Goal: Communication & Community: Answer question/provide support

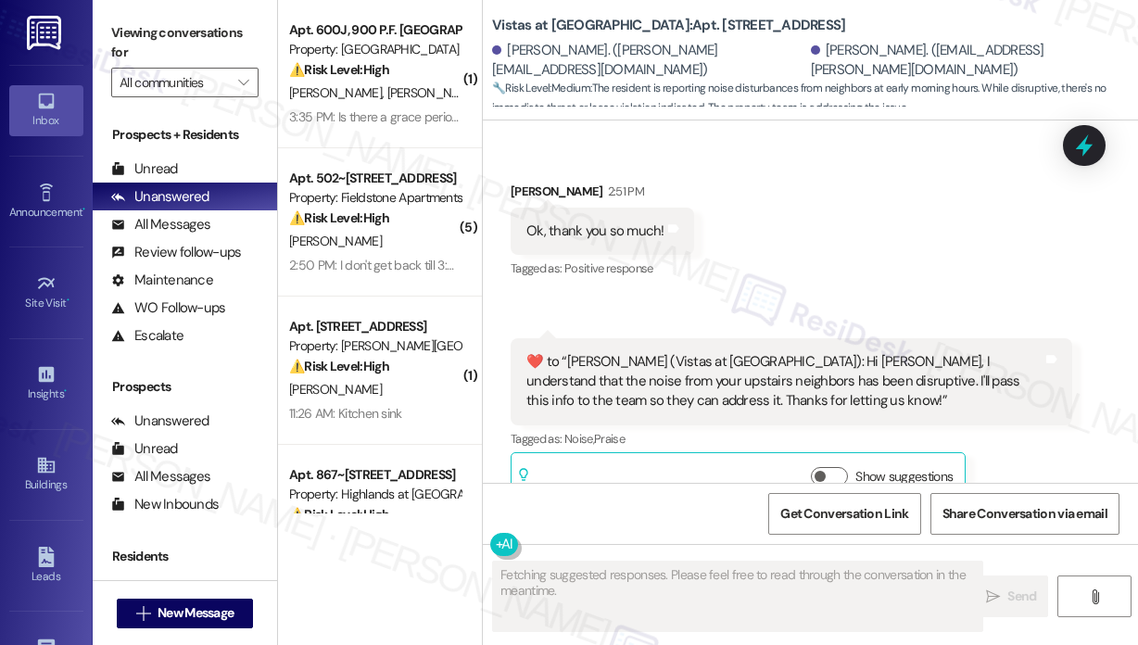
scroll to position [7632, 0]
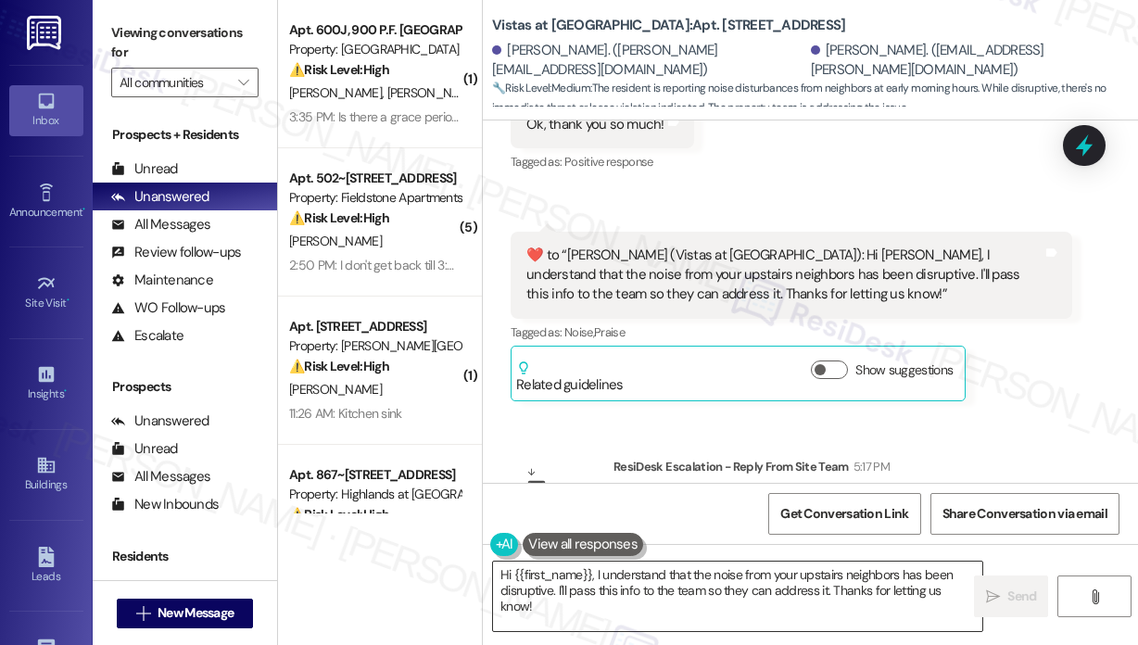
click at [686, 594] on textarea "Hi {{first_name}}, I understand that the noise from your upstairs neighbors has…" at bounding box center [737, 595] width 489 height 69
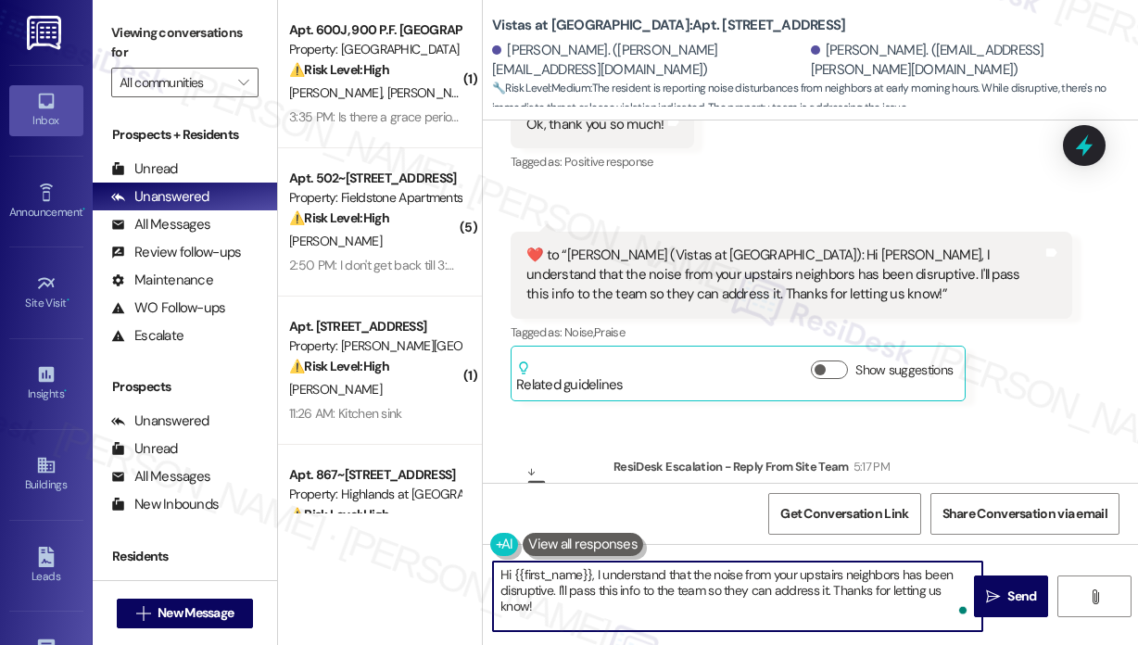
paste textarea "The site team asked me to let you know that they will address this matter with …"
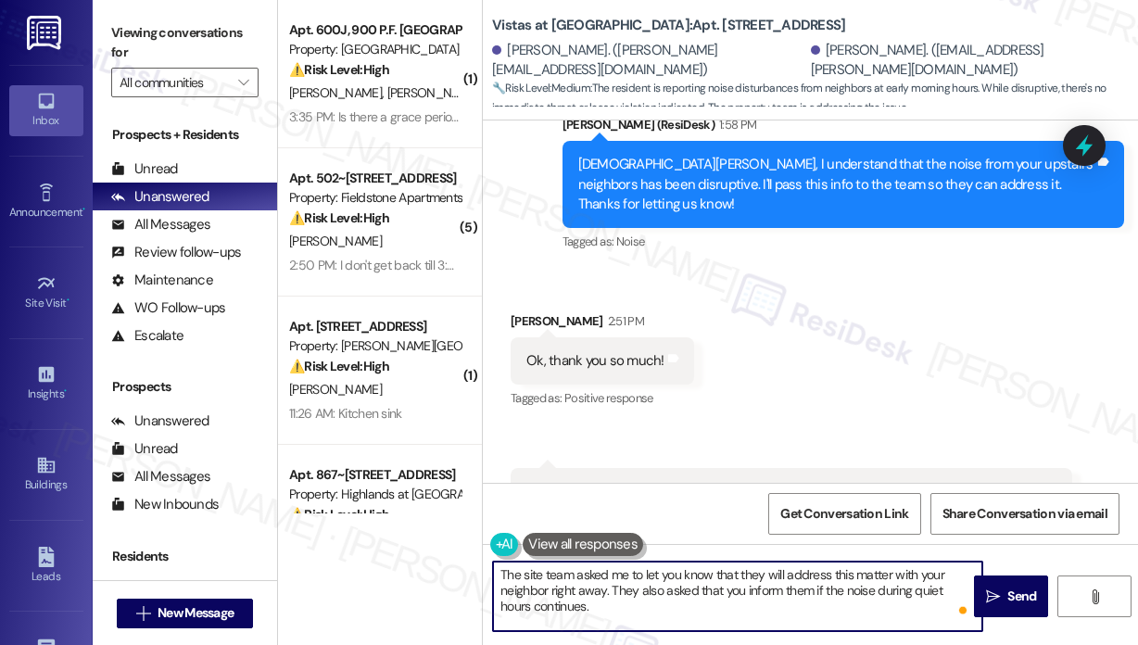
scroll to position [7354, 0]
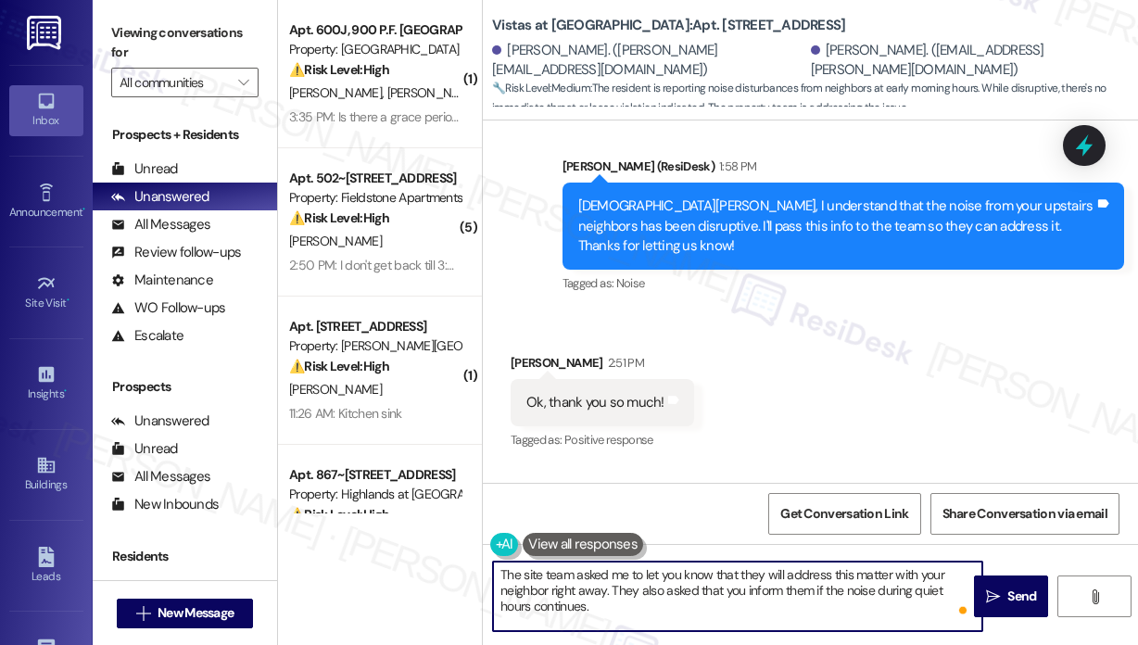
click at [498, 573] on textarea "The site team asked me to let you know that they will address this matter with …" at bounding box center [737, 595] width 489 height 69
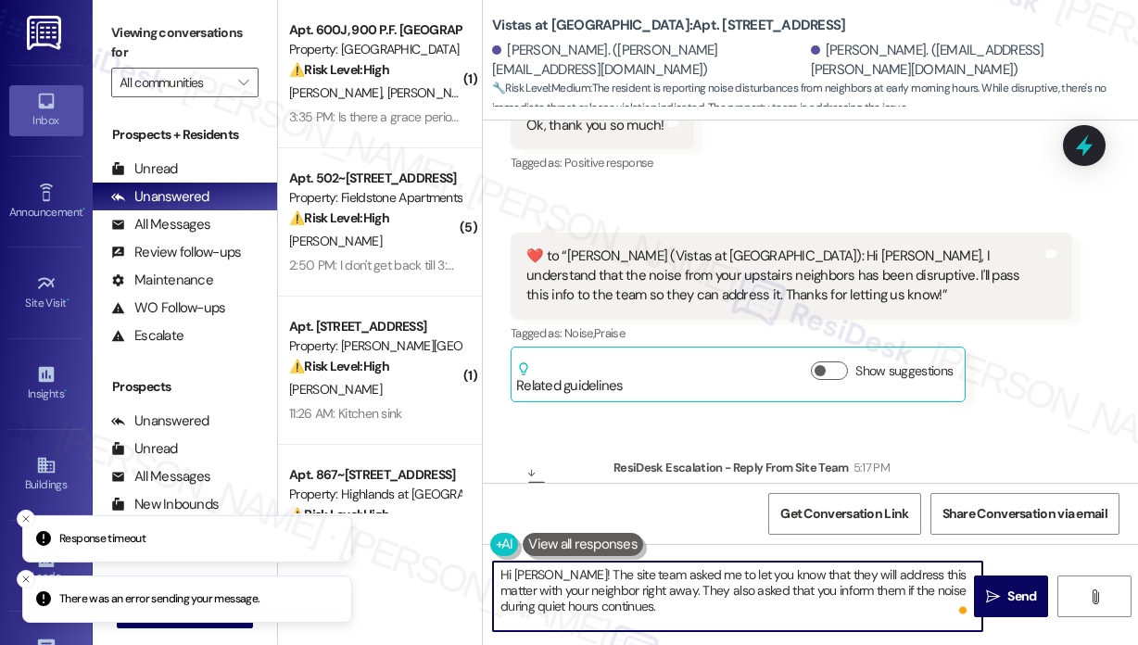
scroll to position [7632, 0]
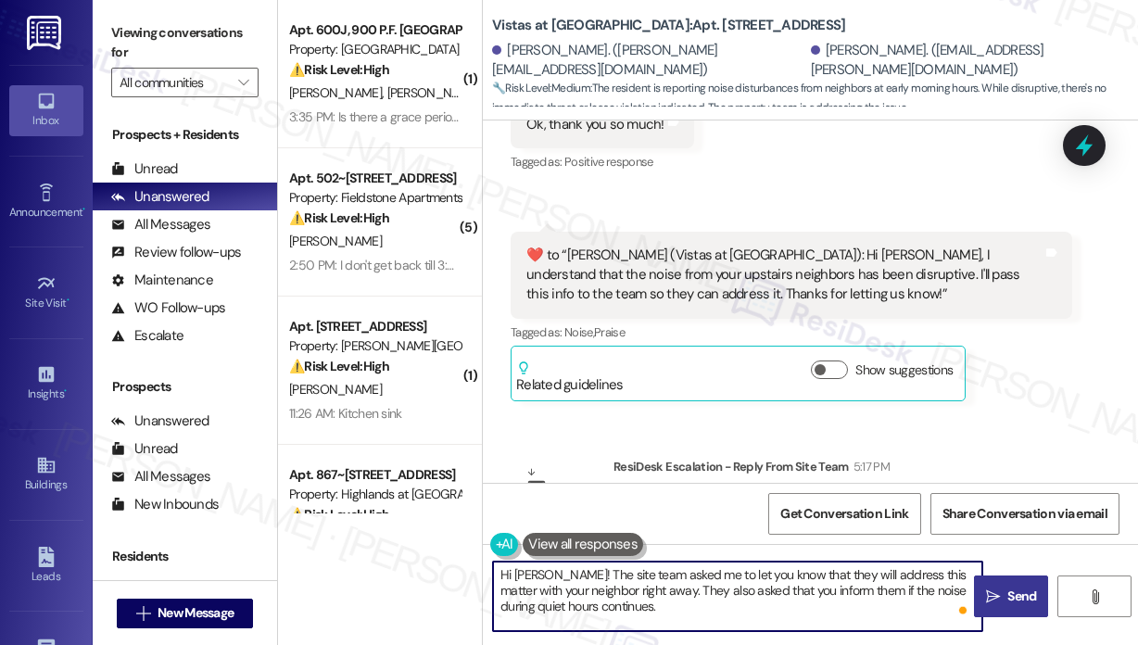
type textarea "Hi Sophia! The site team asked me to let you know that they will address this m…"
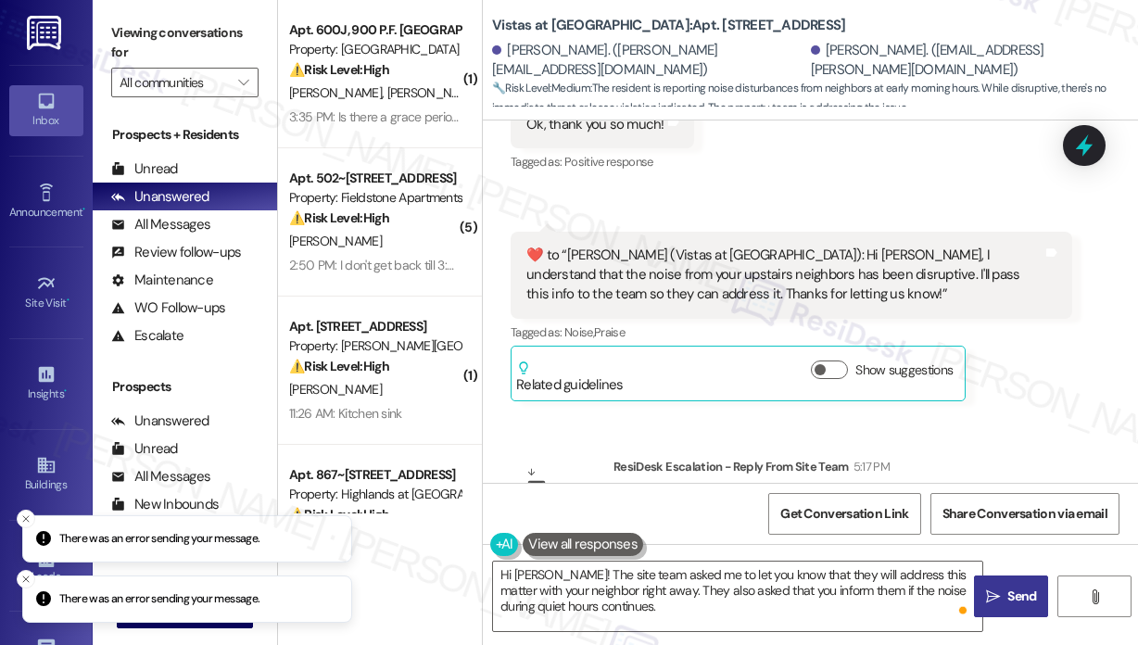
click at [1014, 593] on span "Send" at bounding box center [1021, 595] width 29 height 19
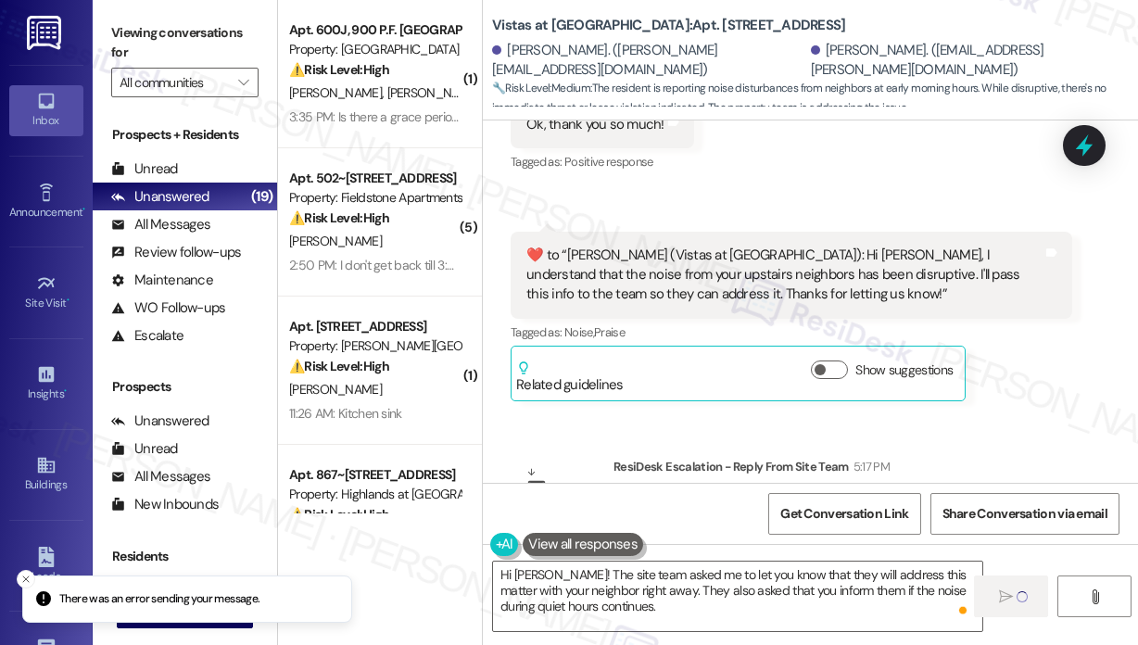
scroll to position [7442, 0]
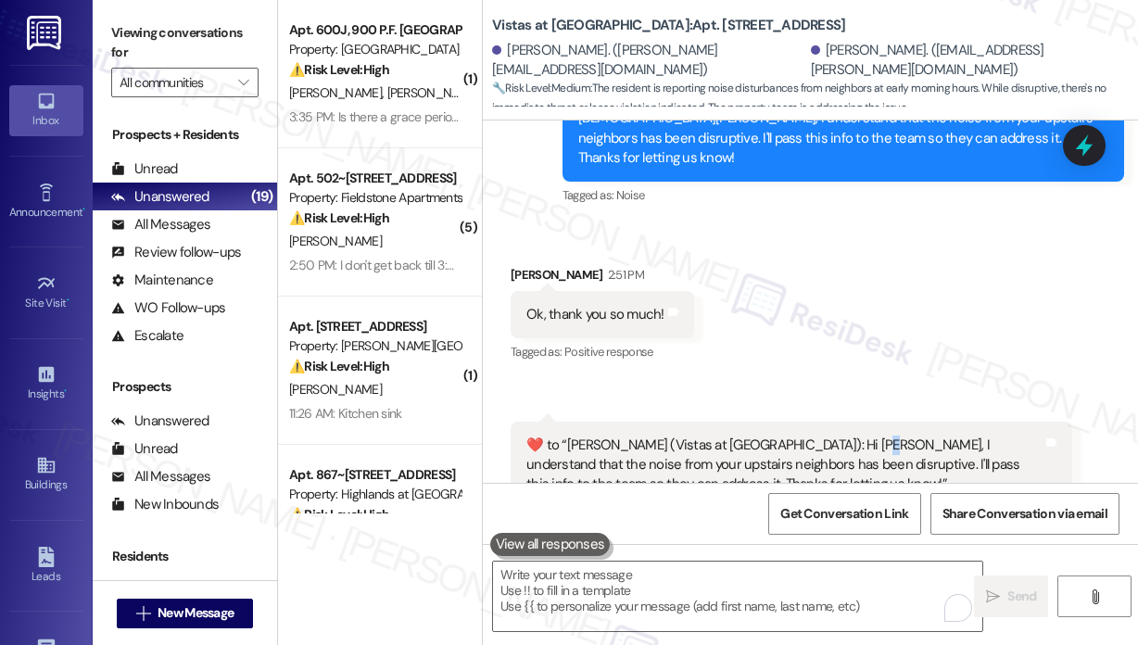
click at [846, 223] on div "Received via SMS Sophia Dinenna 2:51 PM Ok, thank you so much! Tags and notes T…" at bounding box center [810, 414] width 655 height 382
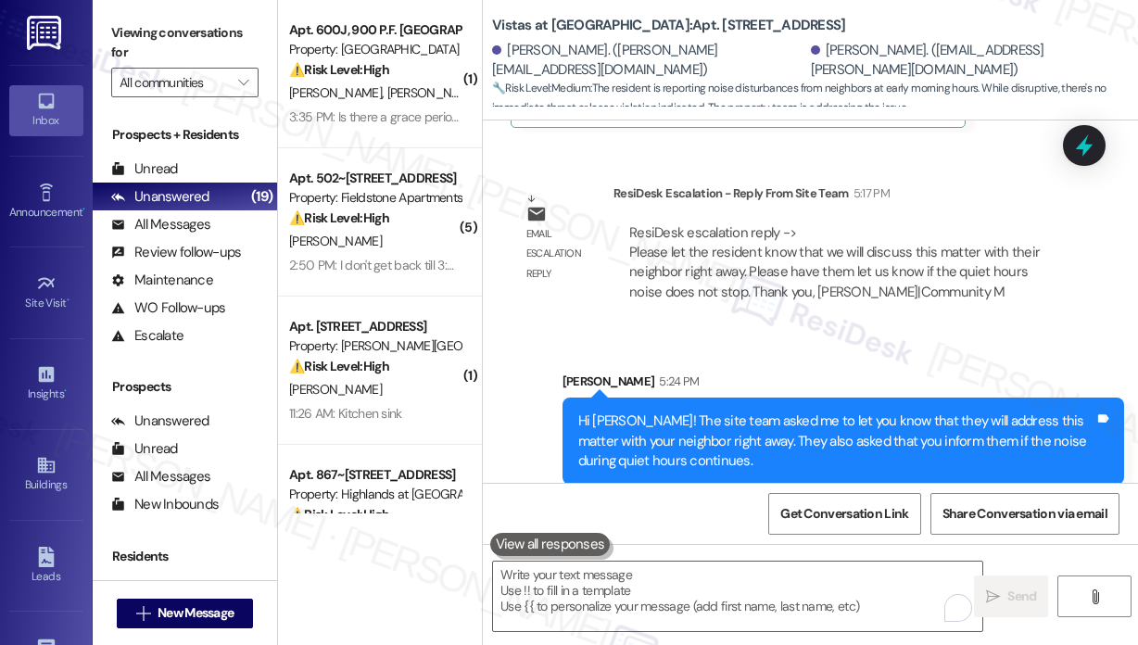
scroll to position [7970, 0]
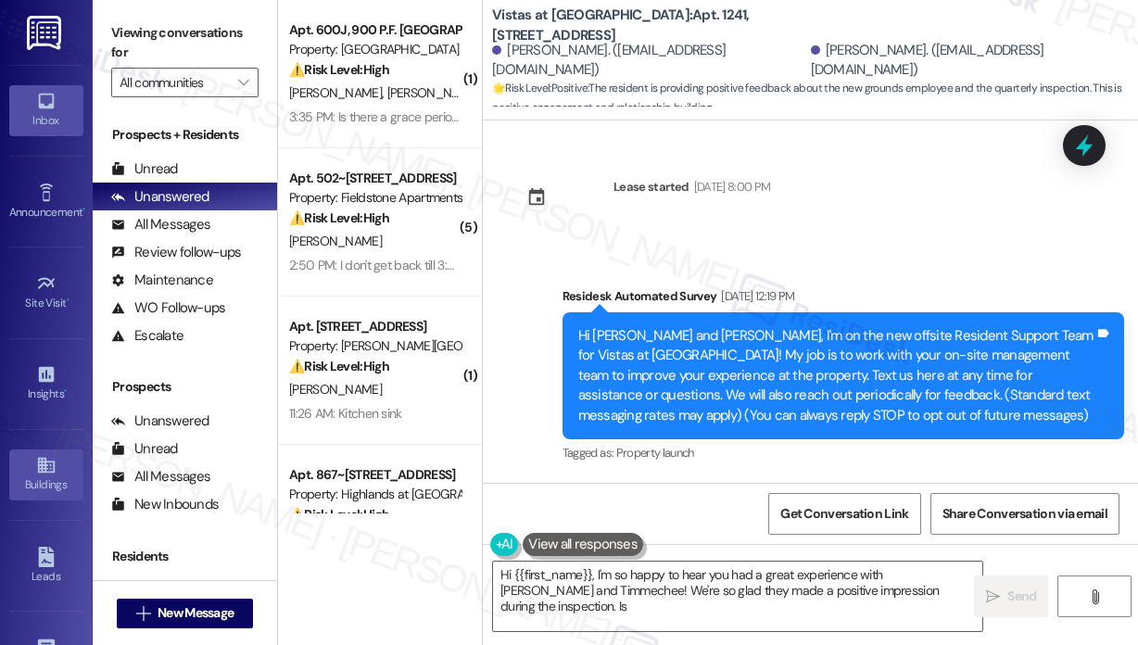
scroll to position [16628, 0]
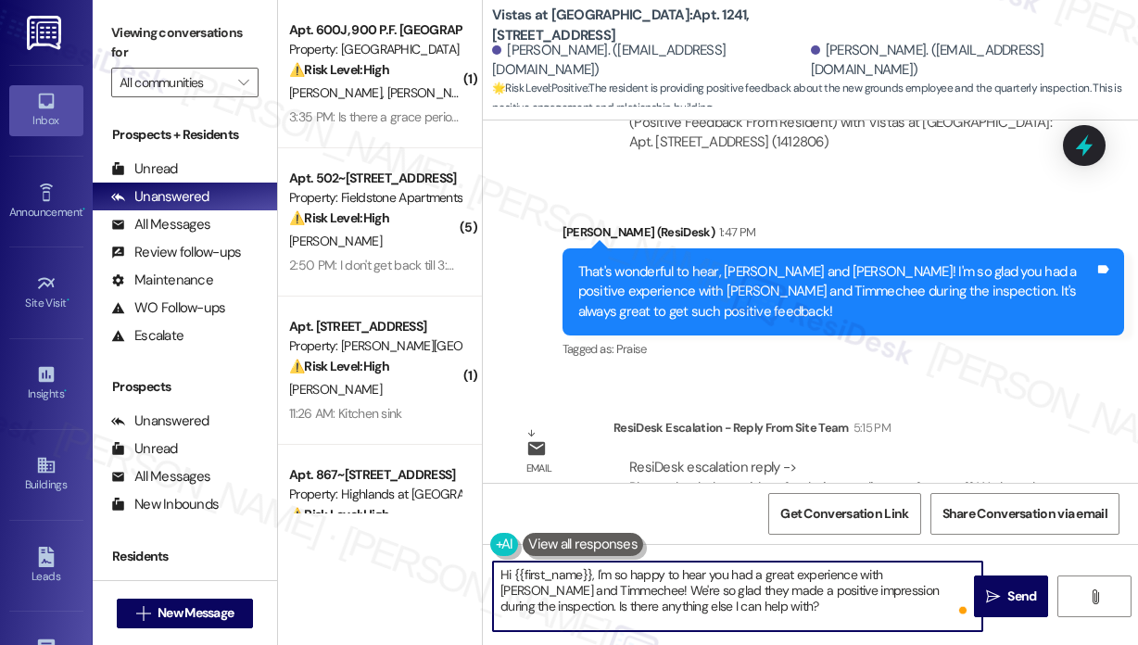
drag, startPoint x: 773, startPoint y: 614, endPoint x: 597, endPoint y: 562, distance: 183.5
click at [597, 562] on textarea "Hi {{first_name}}, I'm so happy to hear you had a great experience with Hampton…" at bounding box center [737, 595] width 489 height 69
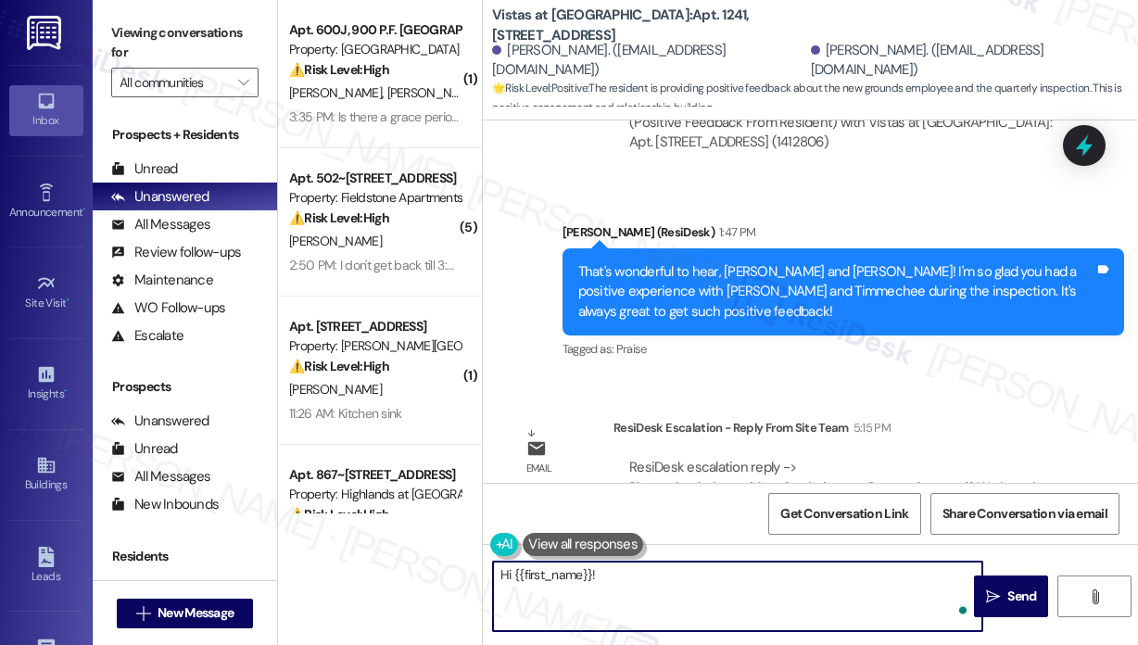
paste textarea "The site team asked me to thank you for your kind compliment about the staff—th…"
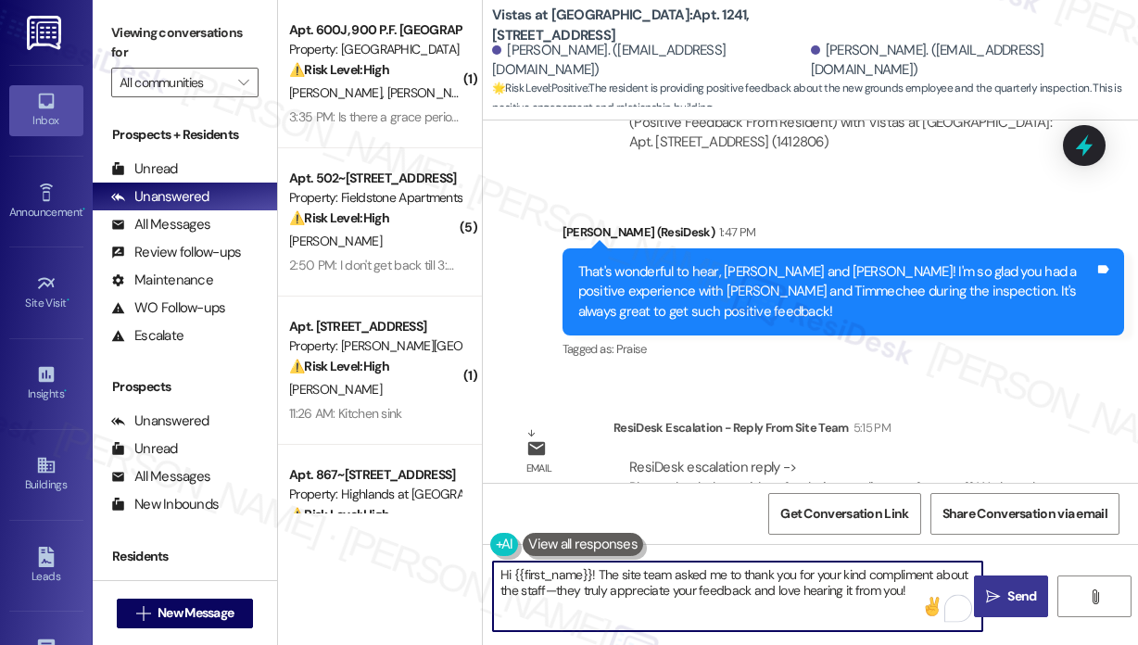
type textarea "Hi {{first_name}}! The site team asked me to thank you for your kind compliment…"
click at [1004, 599] on span "Send" at bounding box center [1021, 595] width 36 height 19
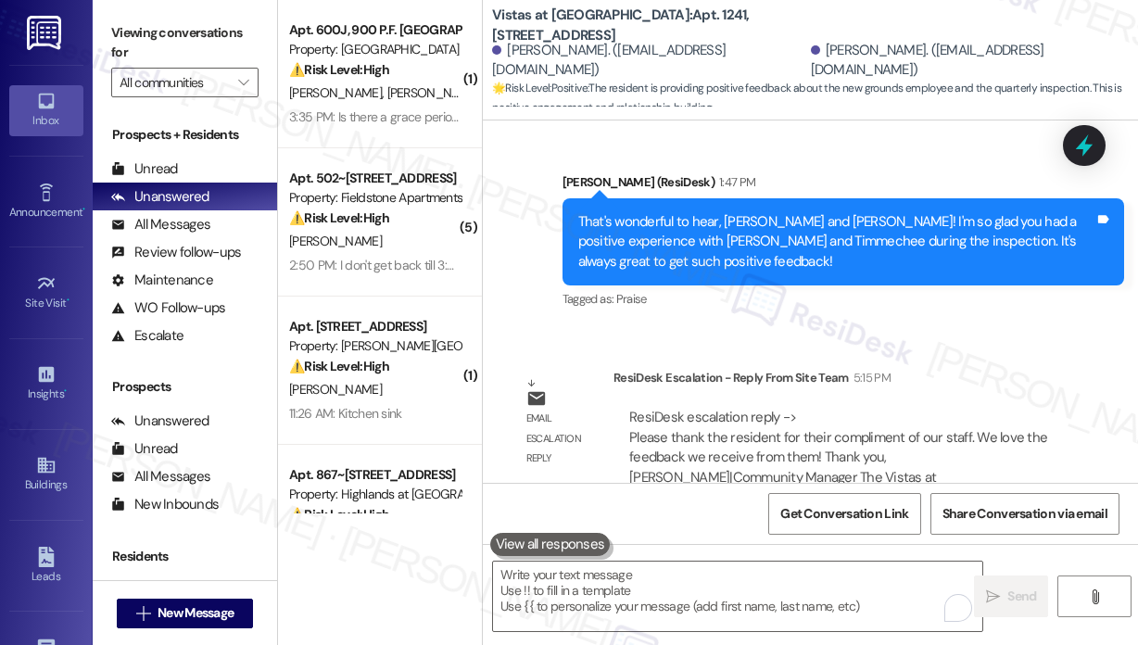
scroll to position [16778, 0]
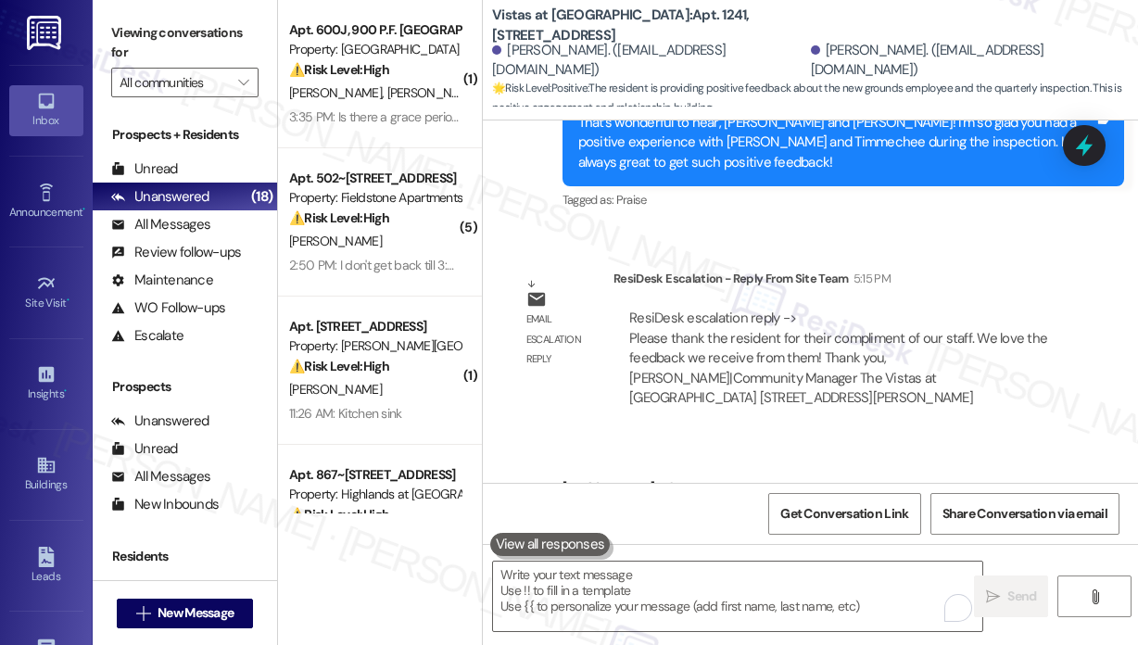
click at [875, 318] on div "ResiDesk escalation reply -> Please thank the resident for their compliment of …" at bounding box center [842, 358] width 459 height 127
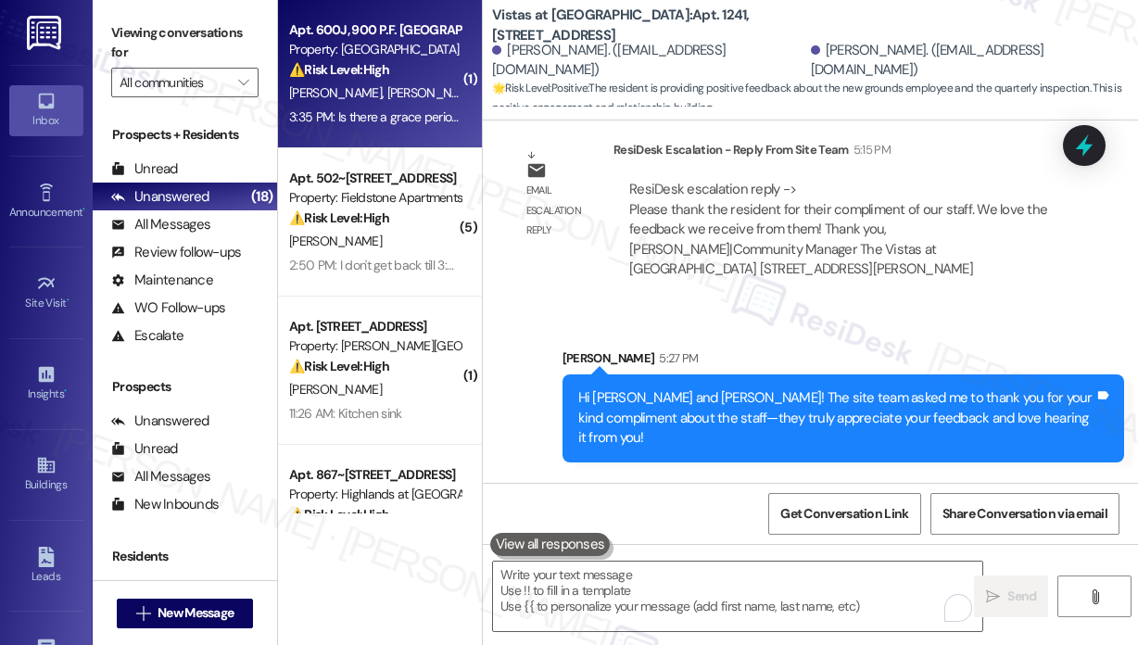
click at [382, 70] on strong "⚠️ Risk Level: High" at bounding box center [339, 69] width 100 height 17
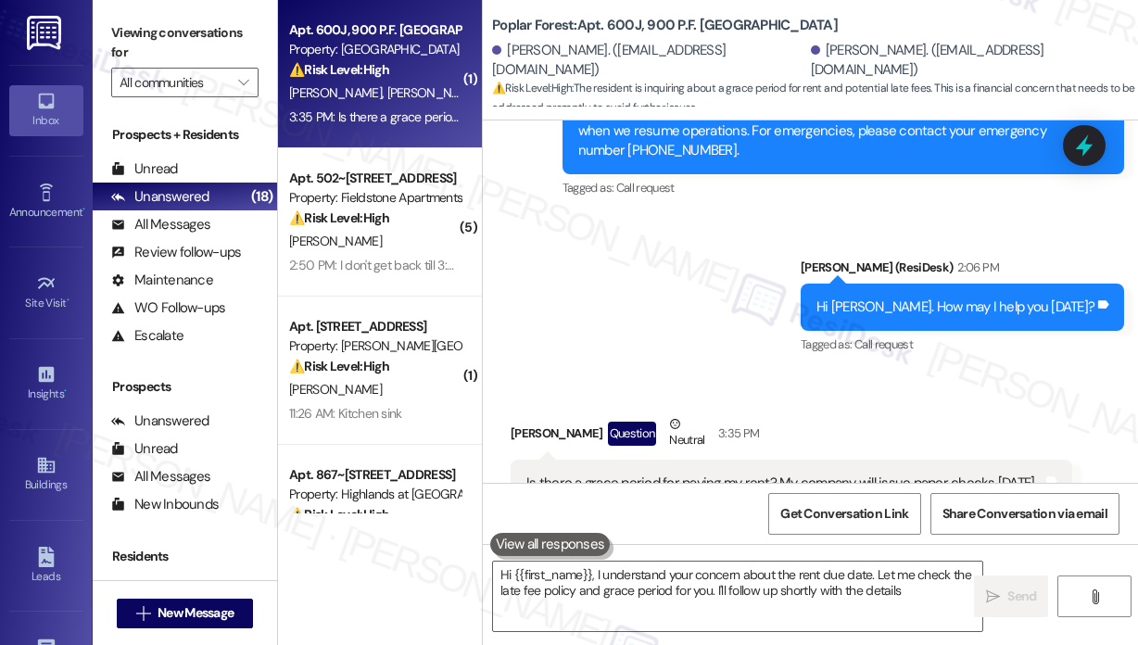
type textarea "Hi {{first_name}}, I understand your concern about the rent due date. Let me ch…"
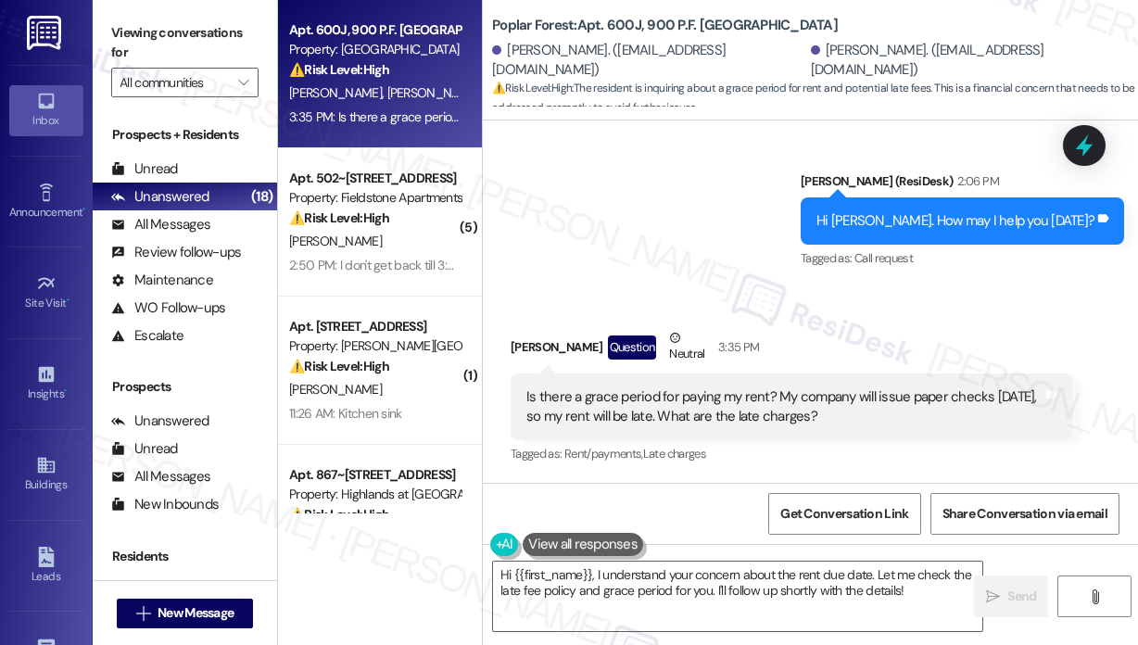
scroll to position [2021, 0]
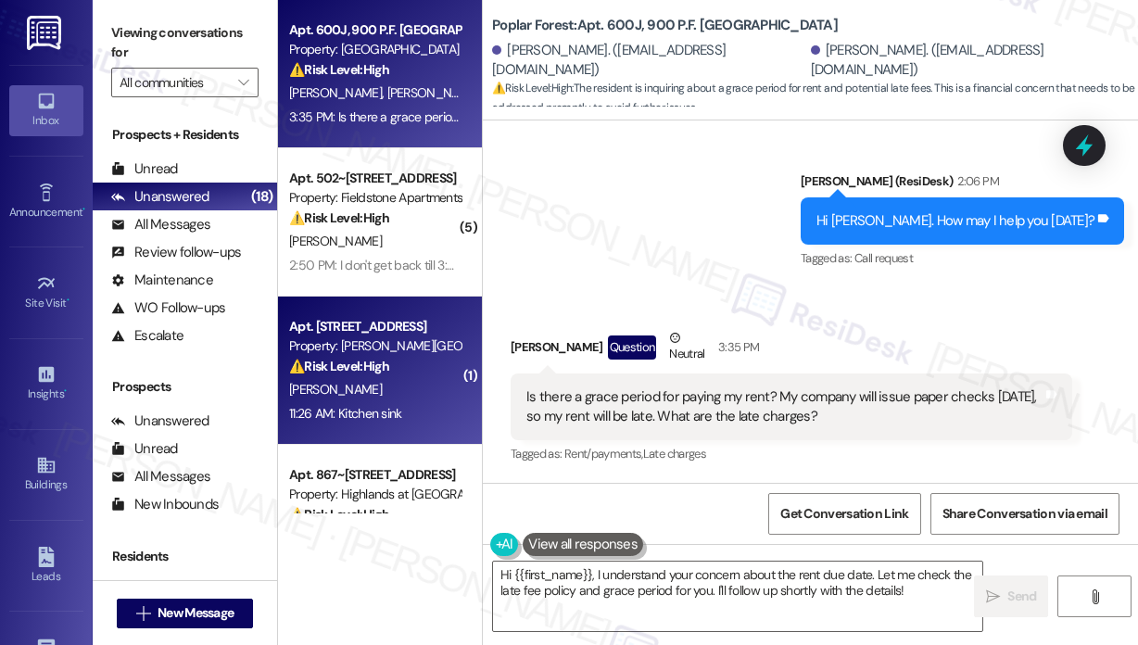
click at [378, 347] on div "Property: [PERSON_NAME][GEOGRAPHIC_DATA] Apartments" at bounding box center [374, 345] width 171 height 19
type textarea "Hi {{first_name}}, I understand your concern about the rent due date. Let me ch…"
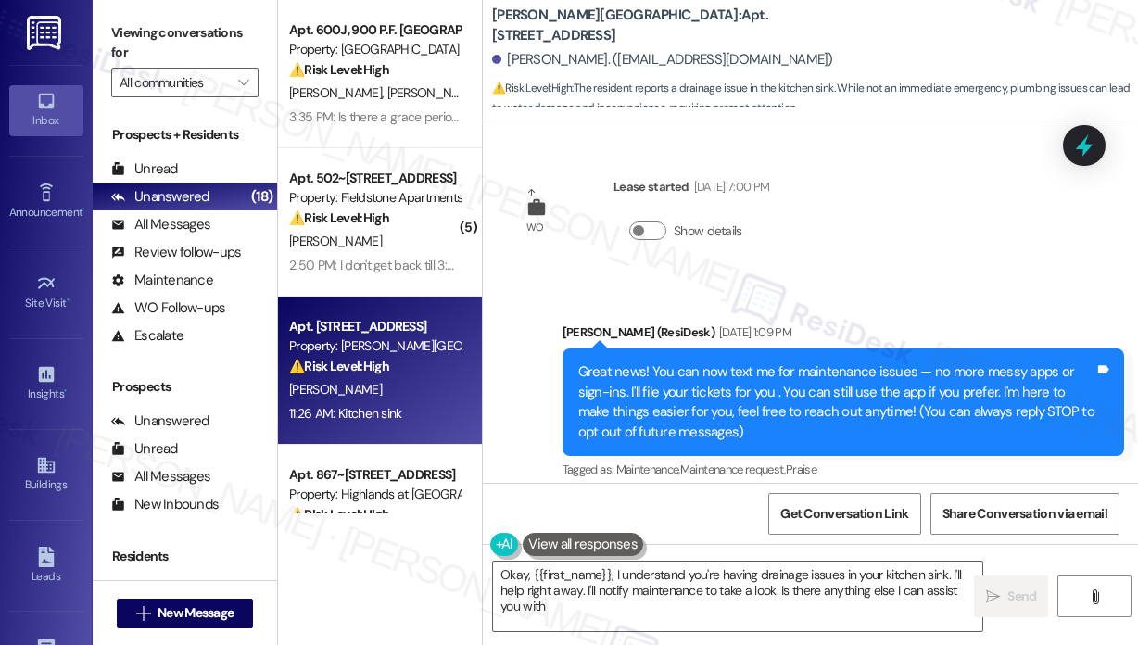
scroll to position [6976, 0]
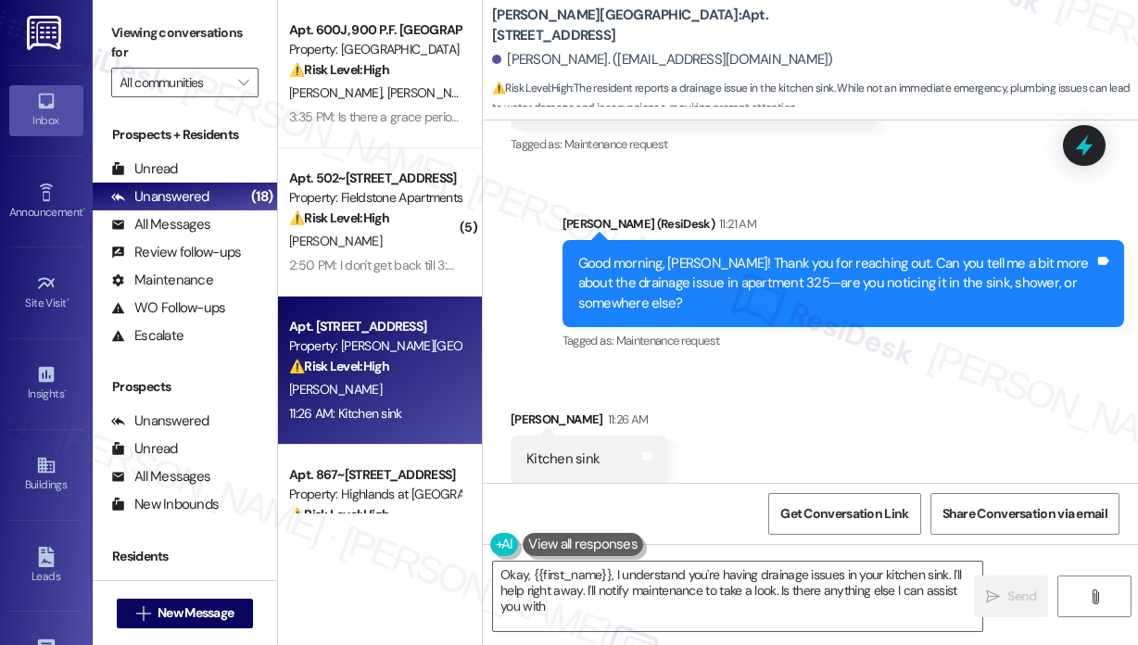
type textarea "Okay, {{first_name}}, I understand you're having drainage issues in your kitche…"
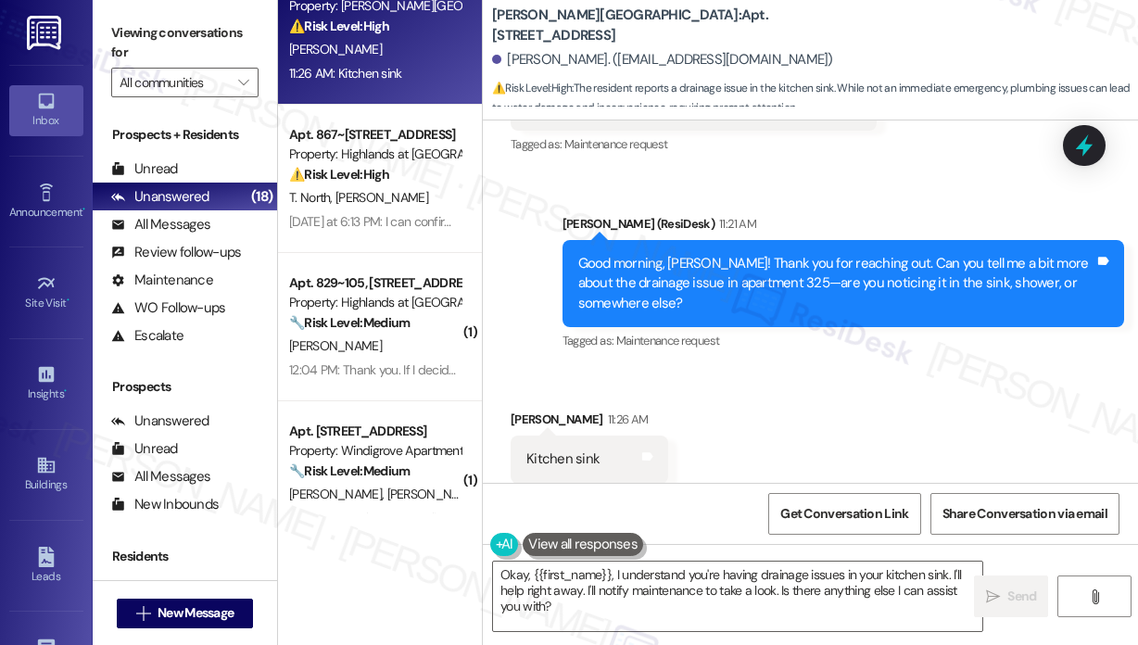
scroll to position [371, 0]
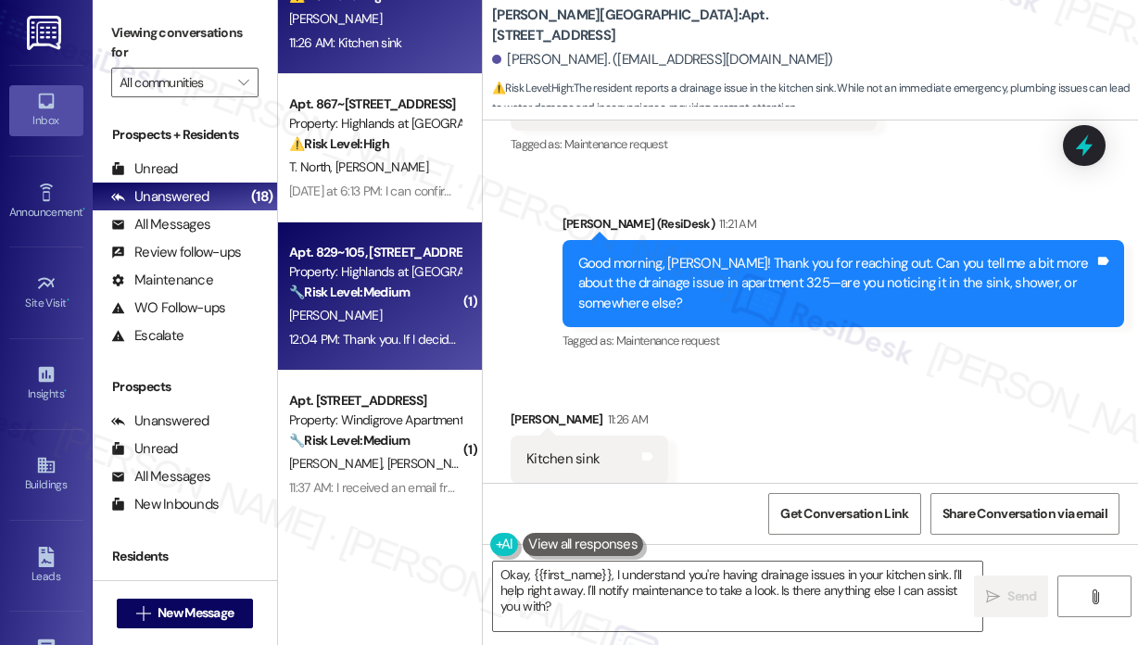
click at [359, 287] on strong "🔧 Risk Level: Medium" at bounding box center [349, 291] width 120 height 17
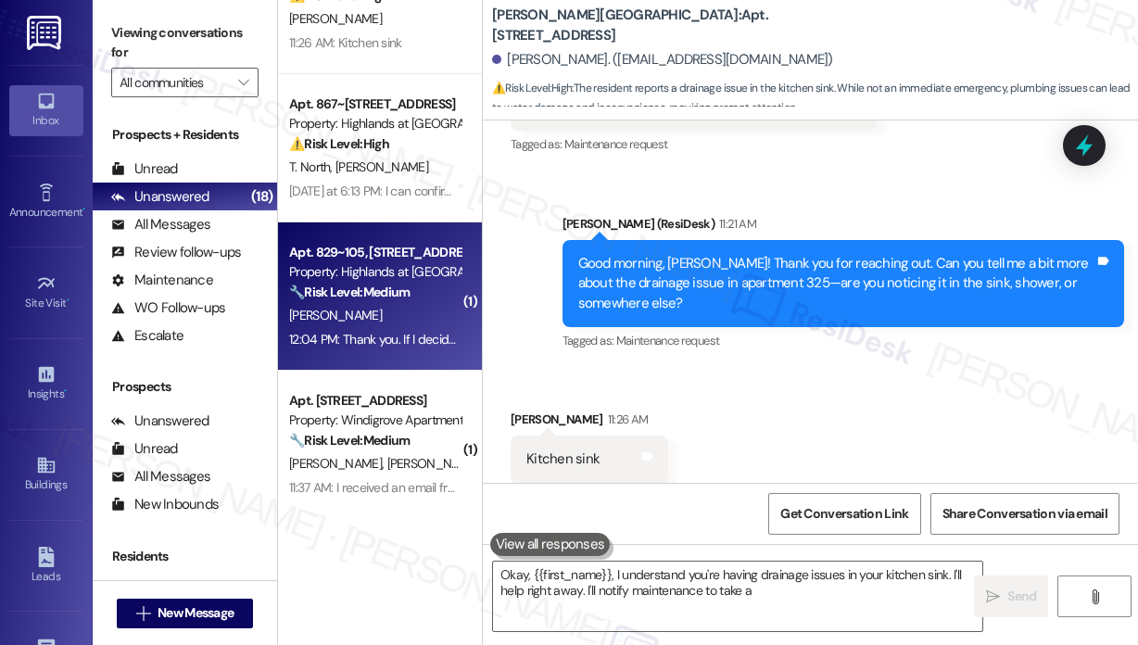
type textarea "Okay, {{first_name}}, I understand you're having drainage issues in your kitche…"
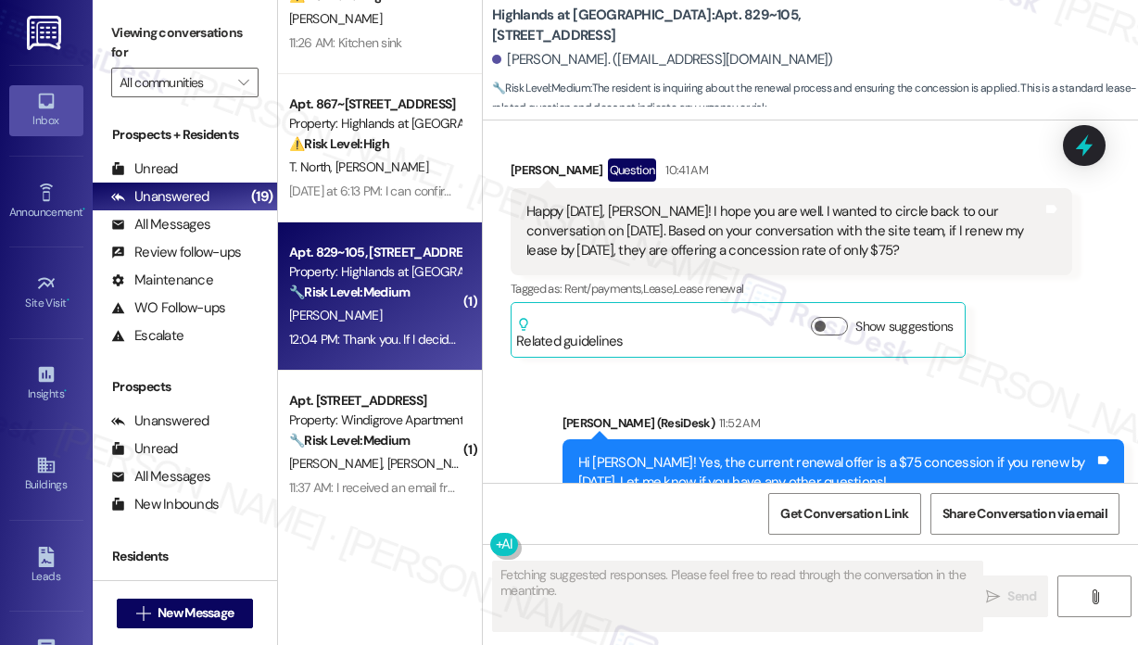
scroll to position [29117, 0]
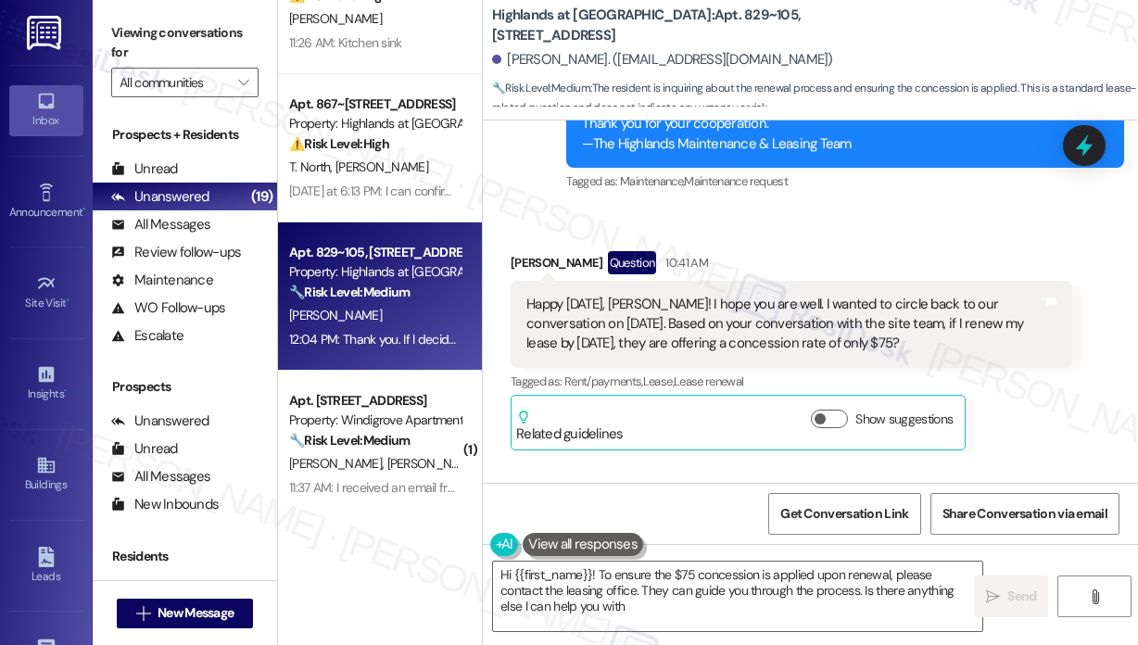
type textarea "Hi {{first_name}}! To ensure the $75 concession is applied upon renewal, please…"
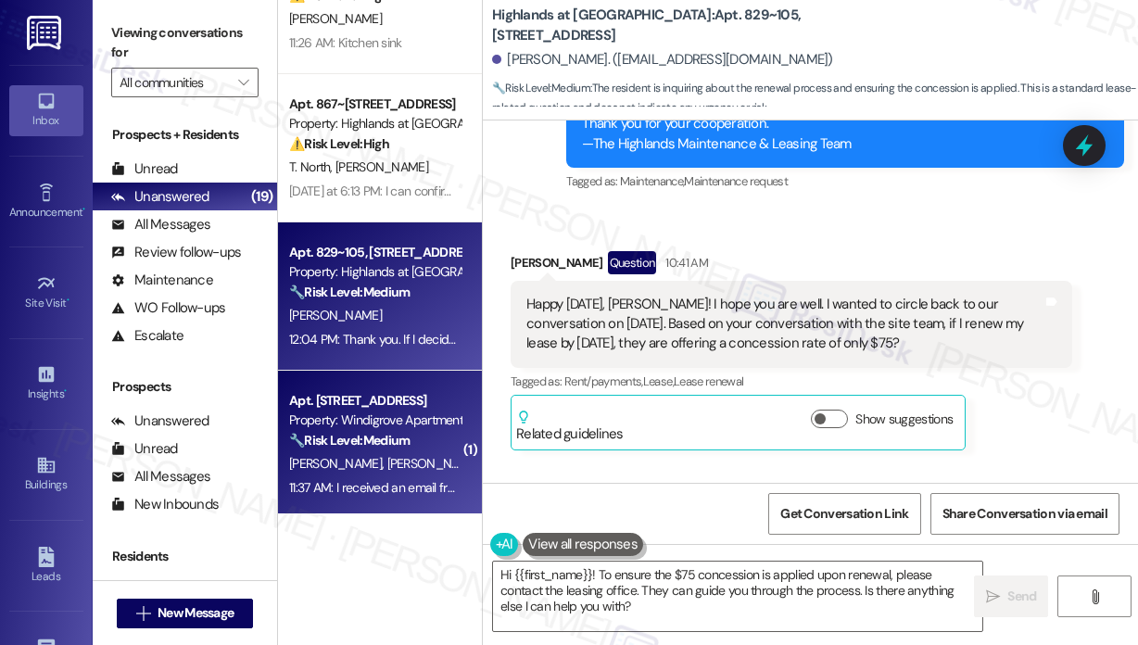
click at [382, 409] on div "Apt. [STREET_ADDRESS]" at bounding box center [374, 400] width 171 height 19
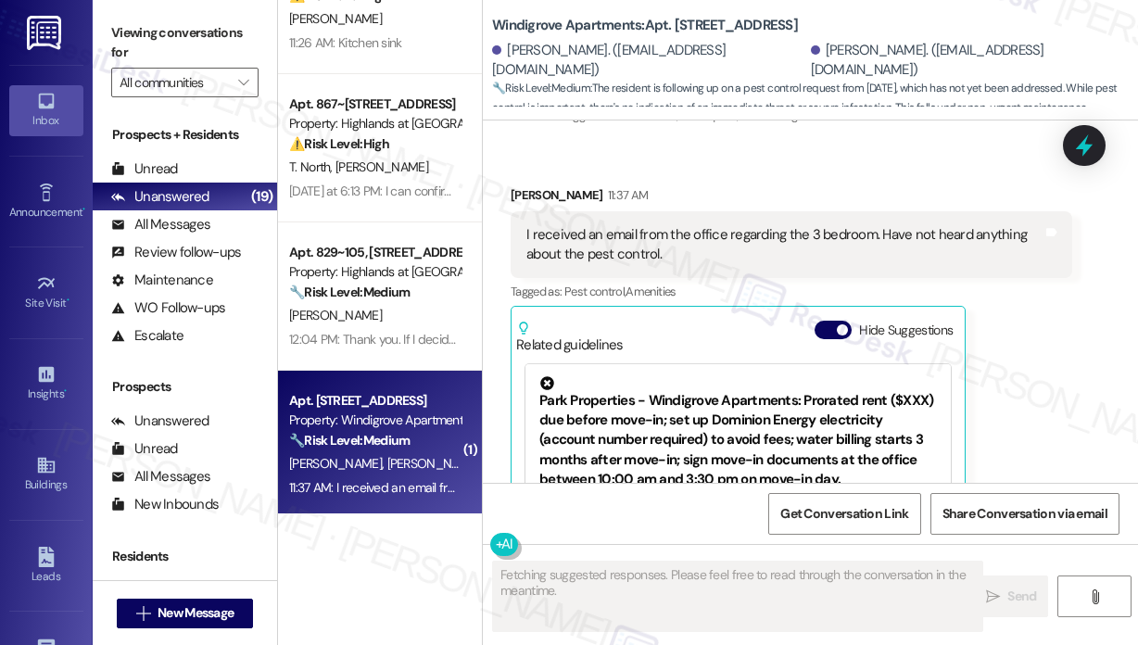
scroll to position [3138, 0]
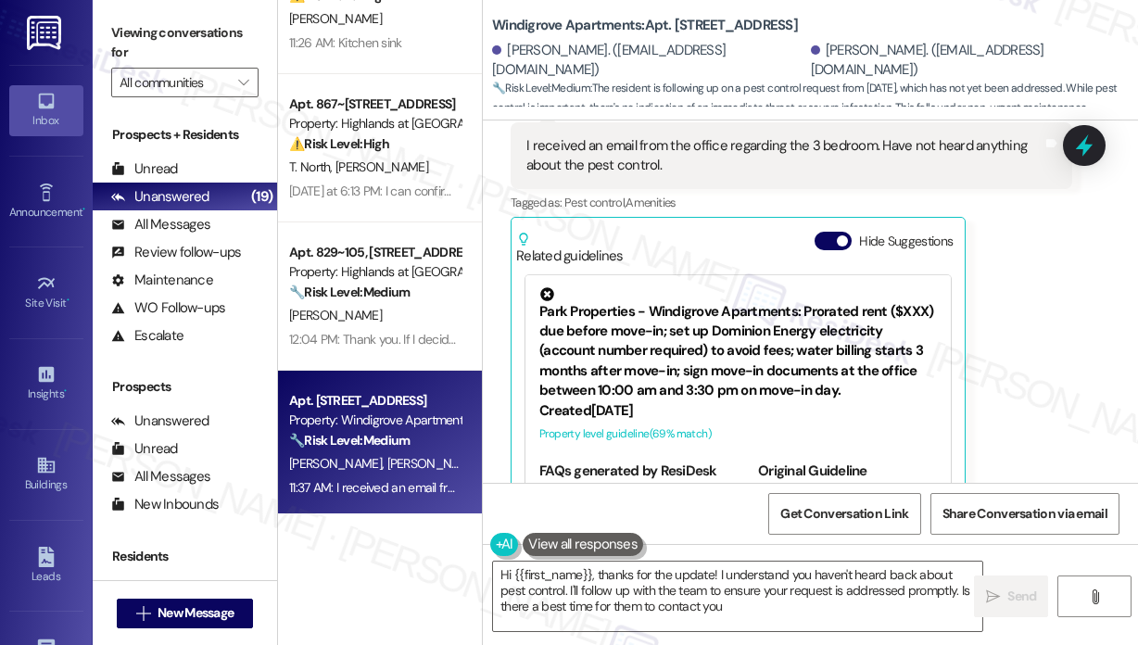
type textarea "Hi {{first_name}}, thanks for the update! I understand you haven't heard back a…"
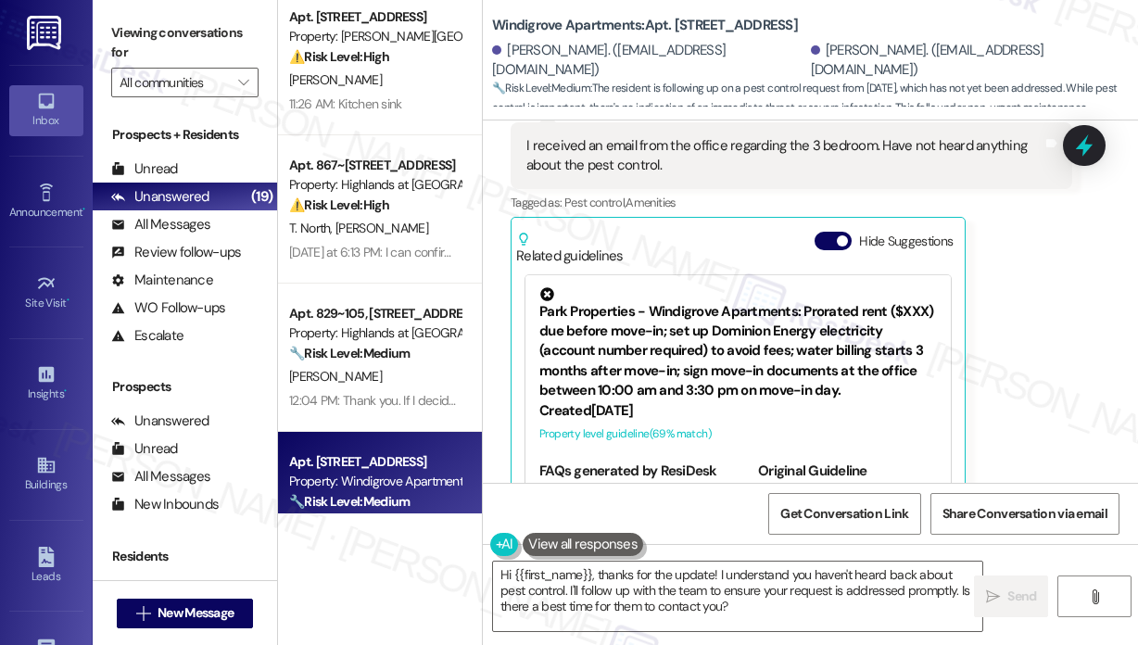
scroll to position [278, 0]
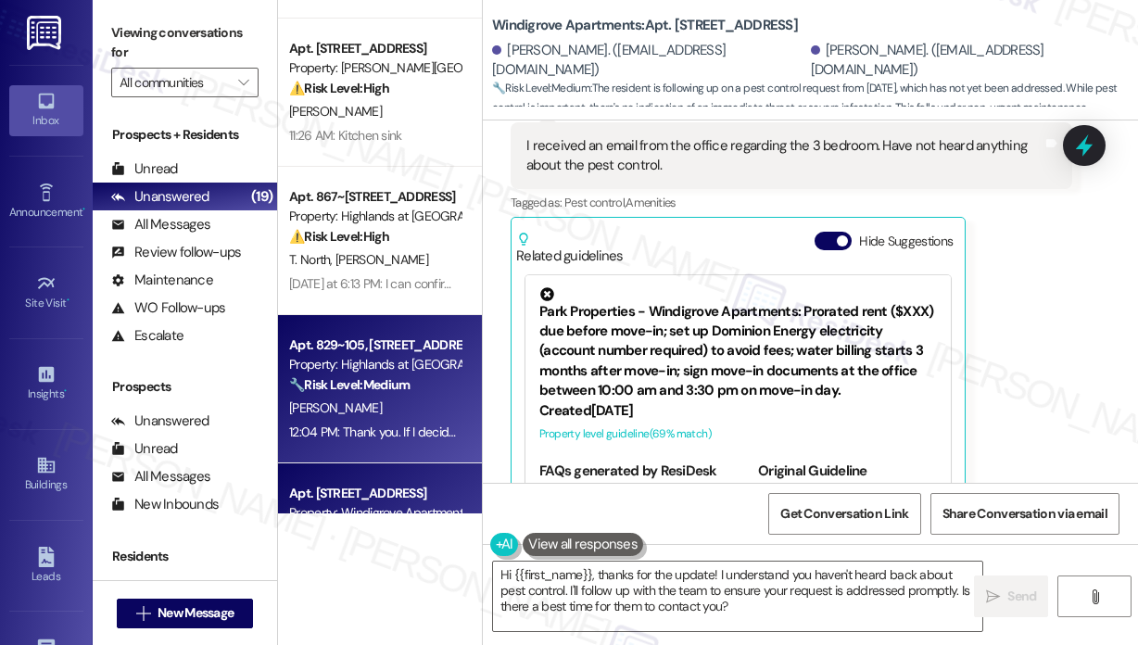
click at [448, 359] on div "Property: Highlands at [GEOGRAPHIC_DATA] Apartments" at bounding box center [374, 364] width 171 height 19
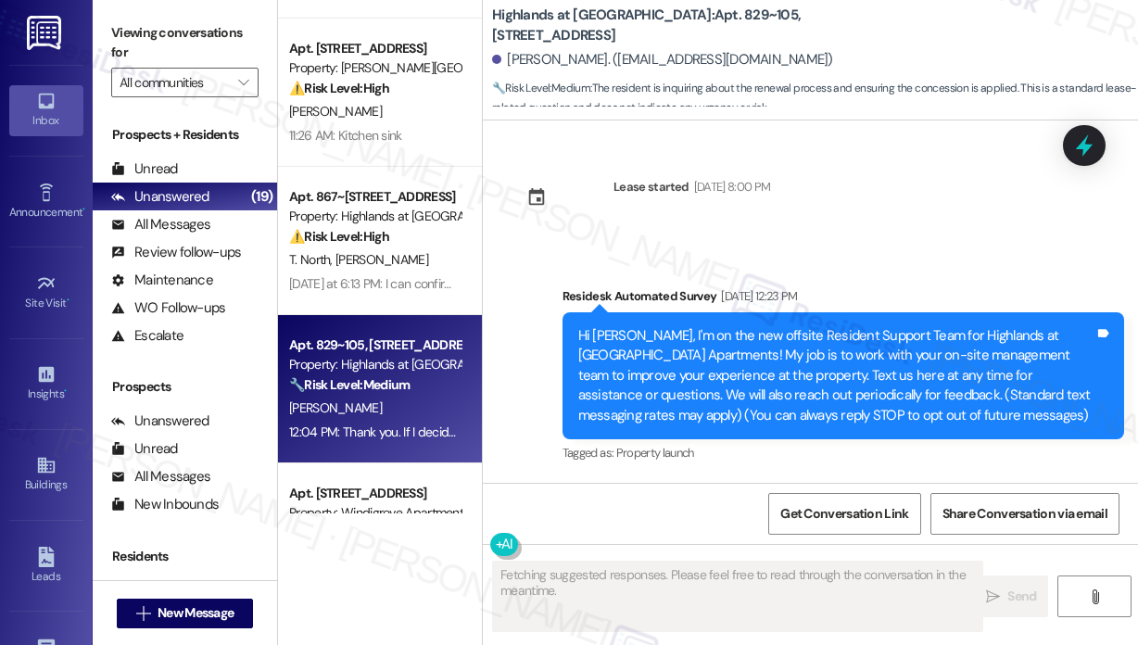
scroll to position [29579, 0]
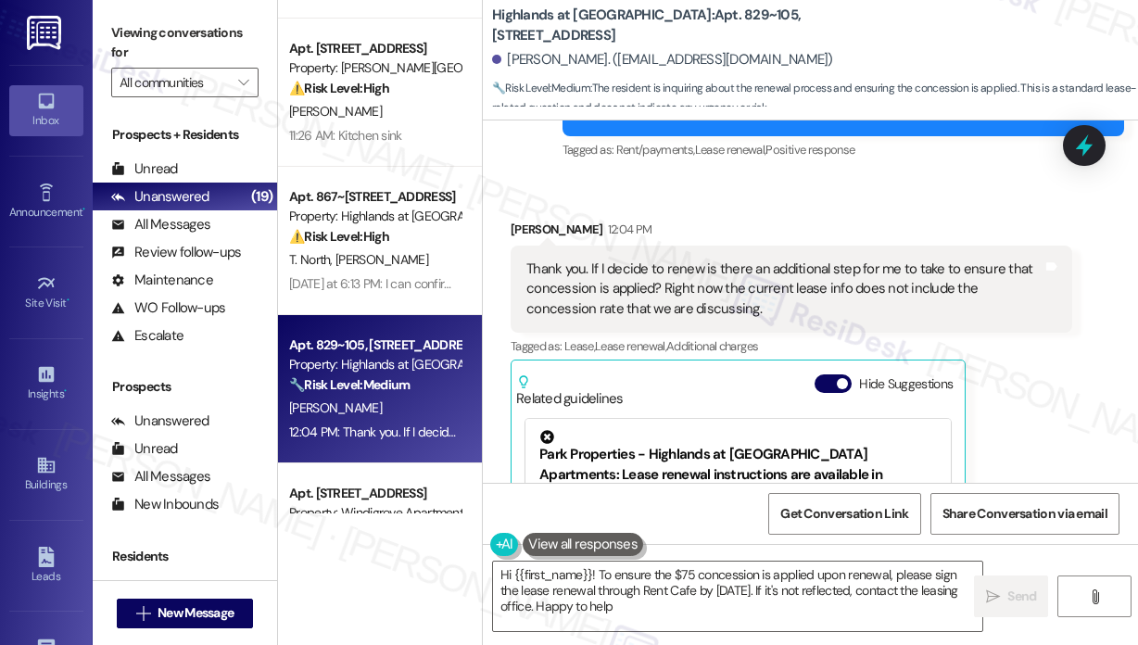
type textarea "Hi {{first_name}}! To ensure the $75 concession is applied upon renewal, please…"
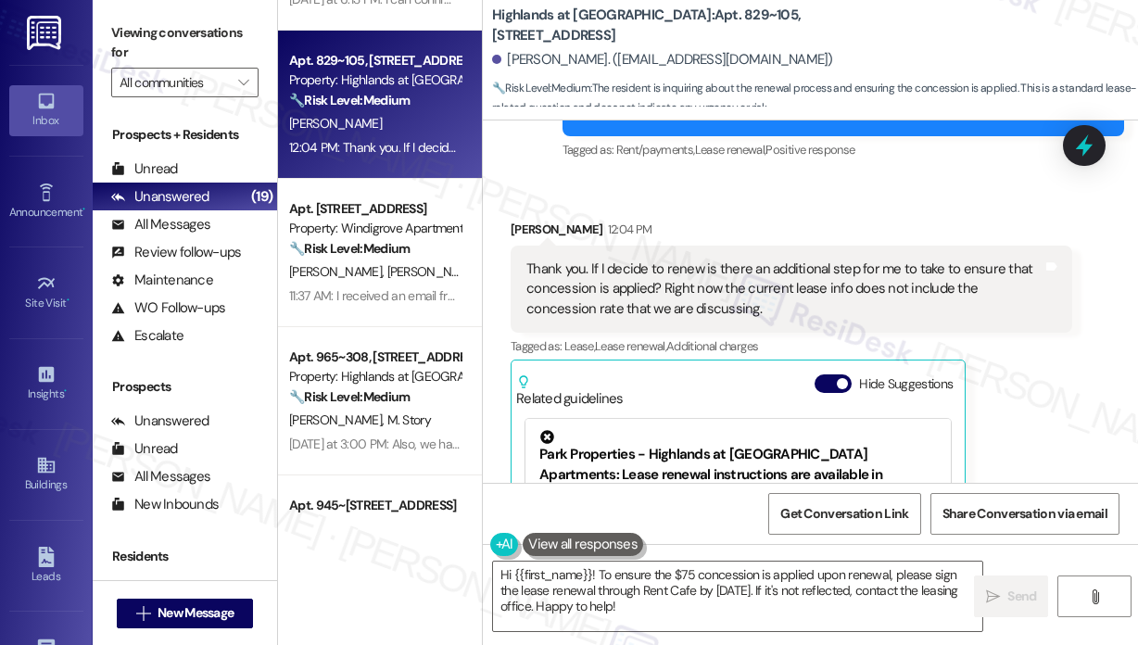
scroll to position [648, 0]
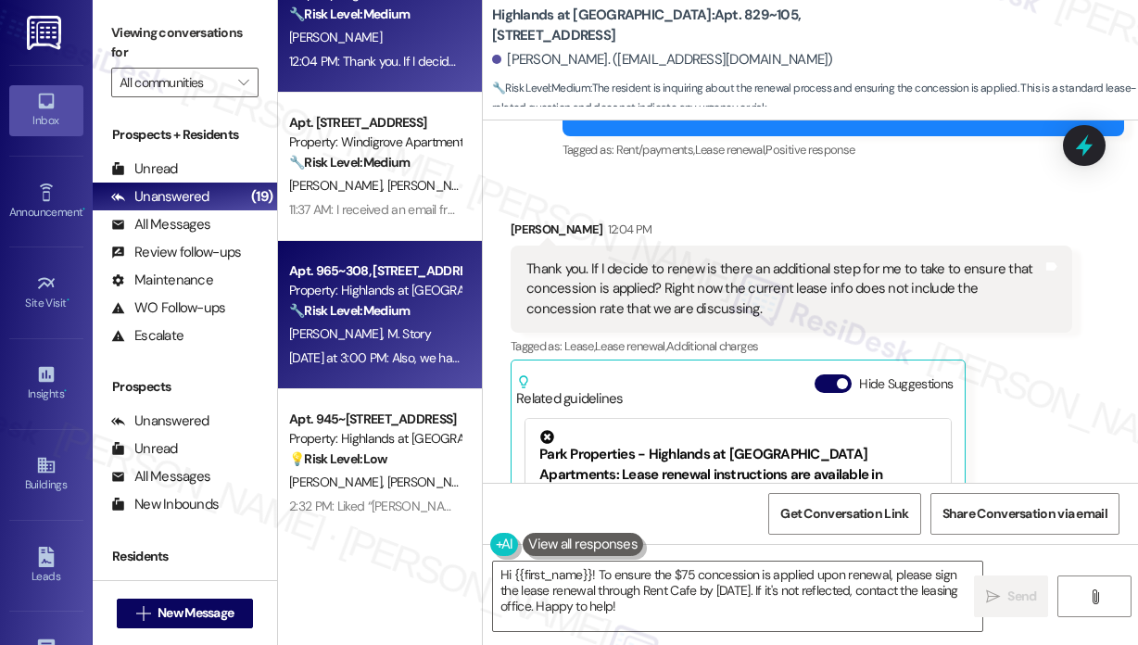
click at [335, 299] on div "Property: Highlands at [GEOGRAPHIC_DATA] Apartments" at bounding box center [374, 290] width 171 height 19
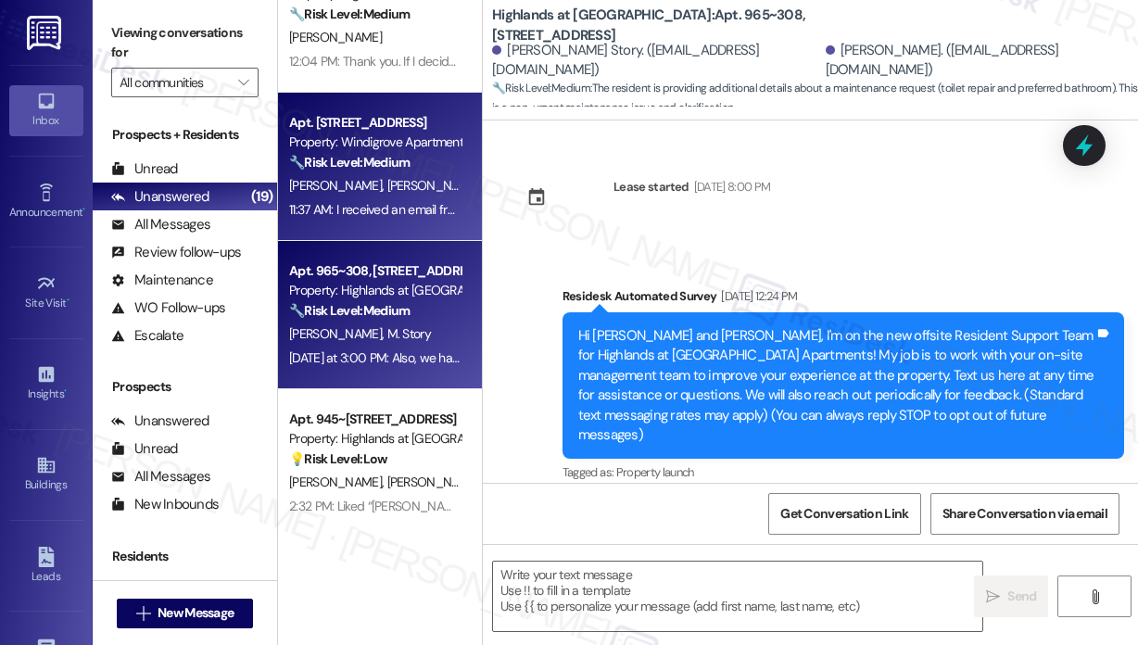
scroll to position [24633, 0]
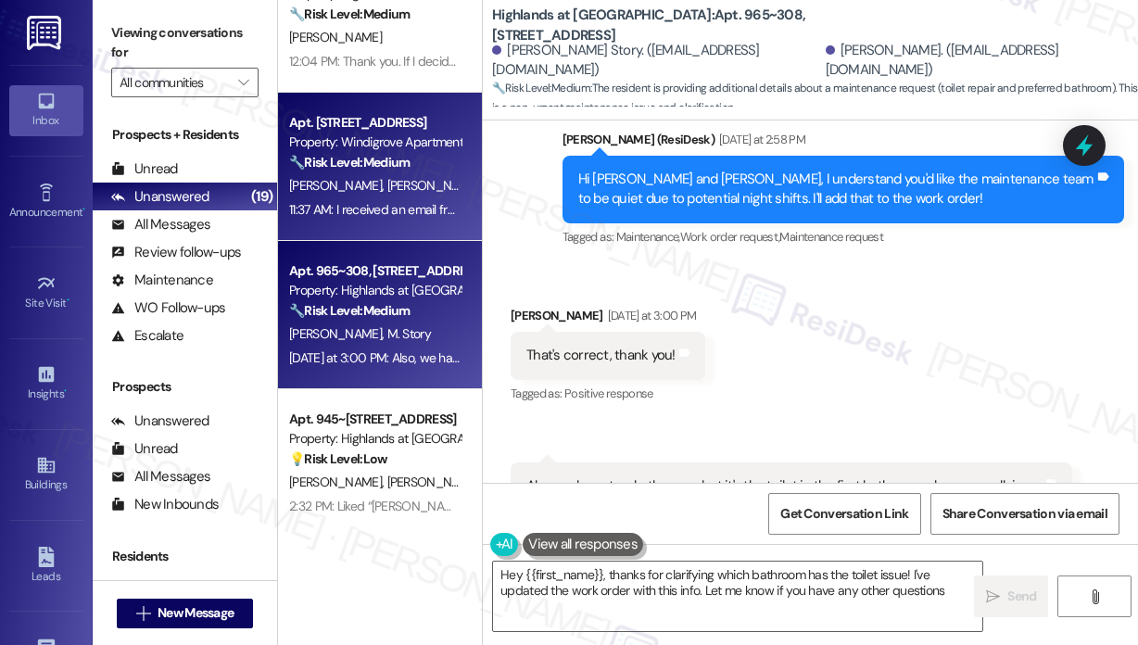
type textarea "Hey {{first_name}}, thanks for clarifying which bathroom has the toilet issue! …"
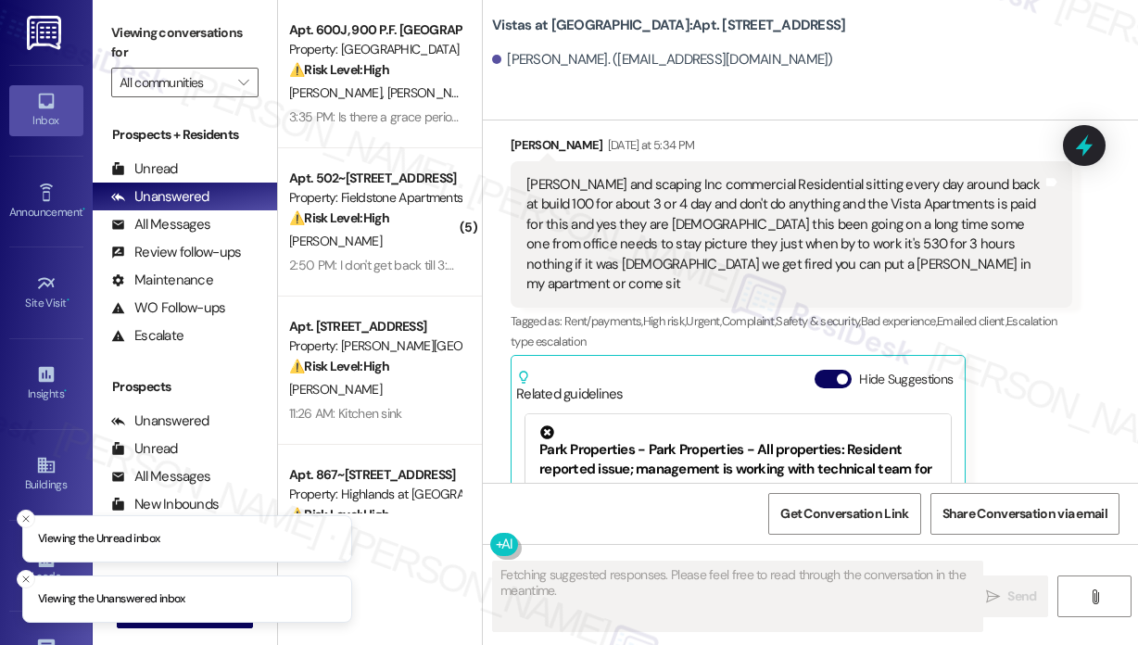
scroll to position [8800, 0]
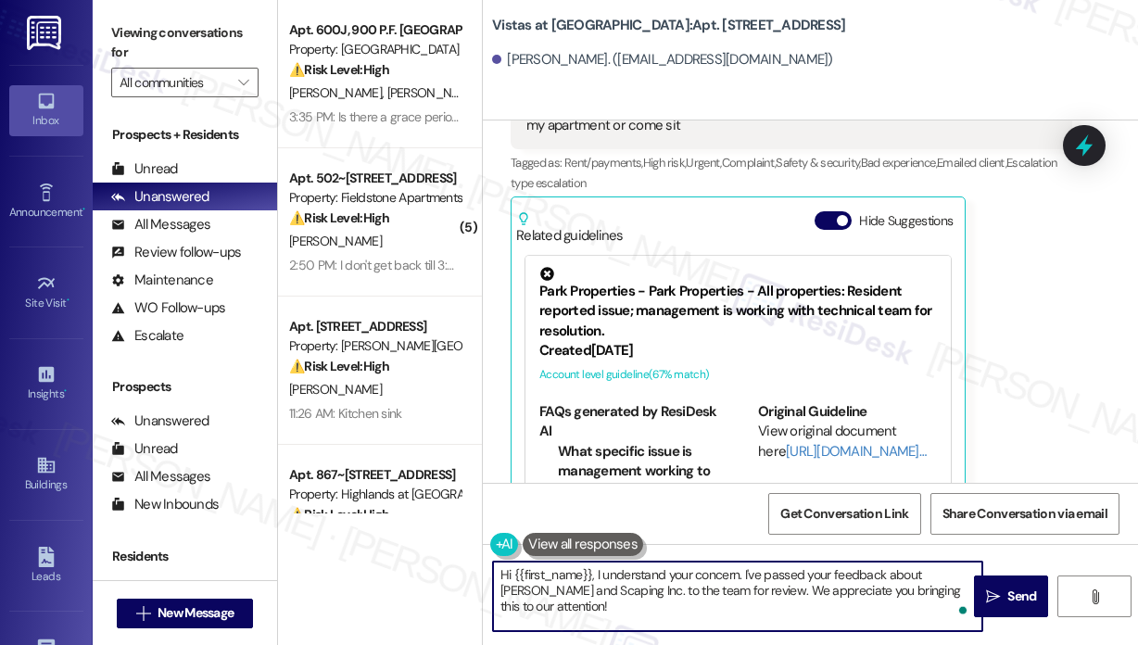
drag, startPoint x: 956, startPoint y: 590, endPoint x: 593, endPoint y: 577, distance: 363.4
click at [593, 577] on textarea "Hi {{first_name}}, I understand your concern. I've passed your feedback about […" at bounding box center [737, 595] width 489 height 69
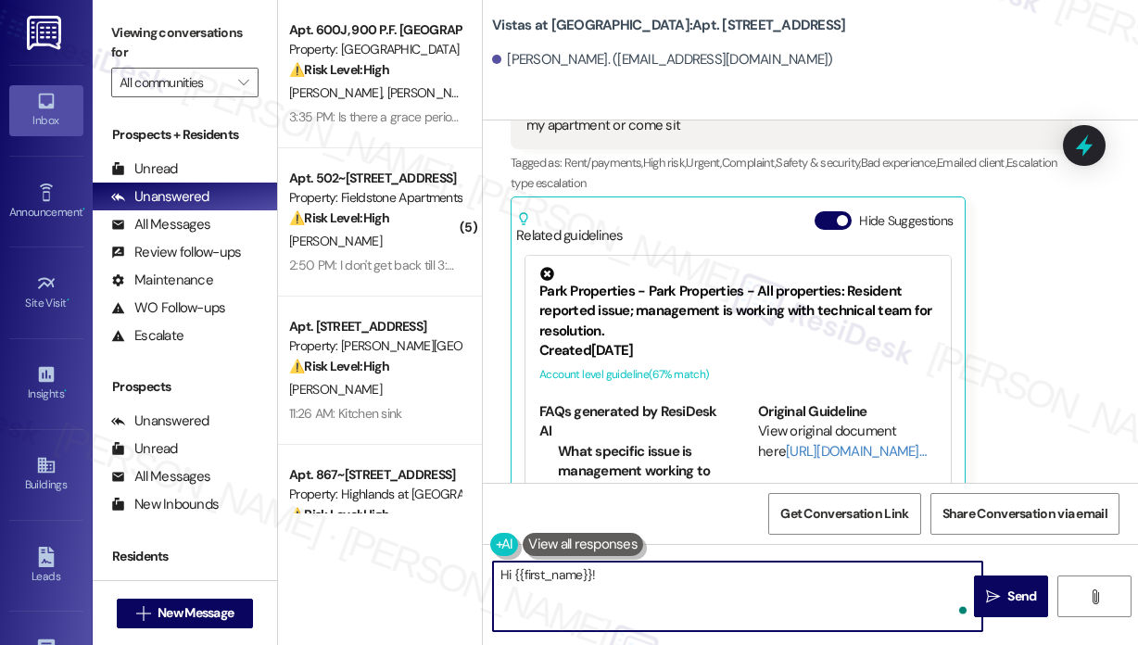
paste textarea "The site team asked me to let you know that they greatly value your concern and…"
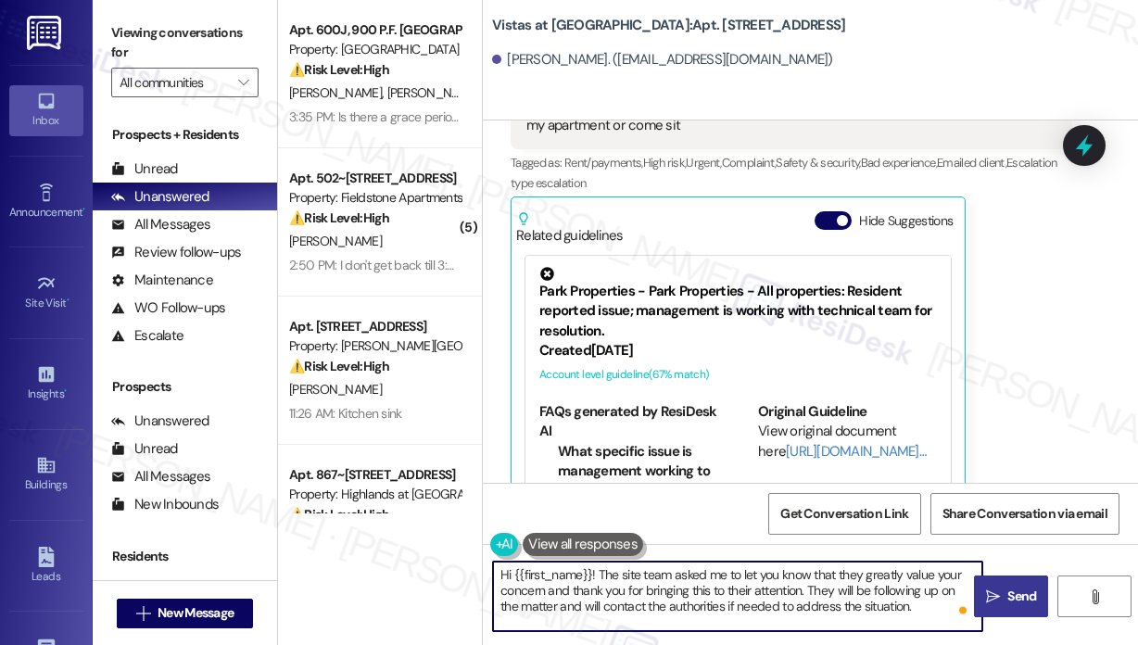
type textarea "Hi {{first_name}}! The site team asked me to let you know that they greatly val…"
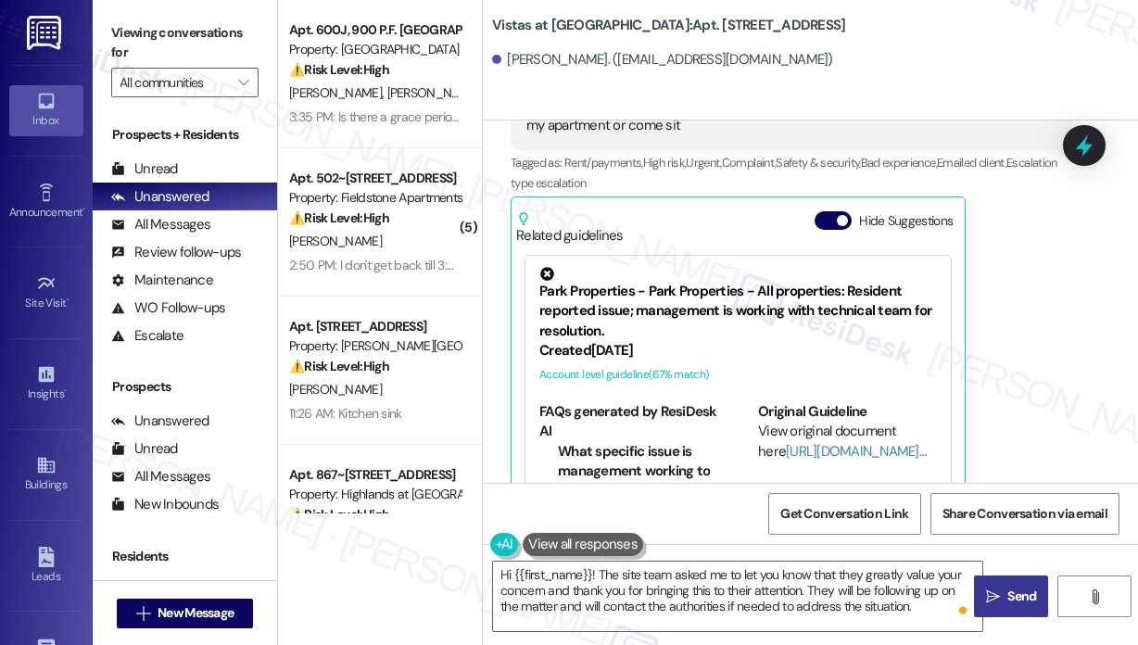
click at [1012, 589] on span "Send" at bounding box center [1021, 595] width 29 height 19
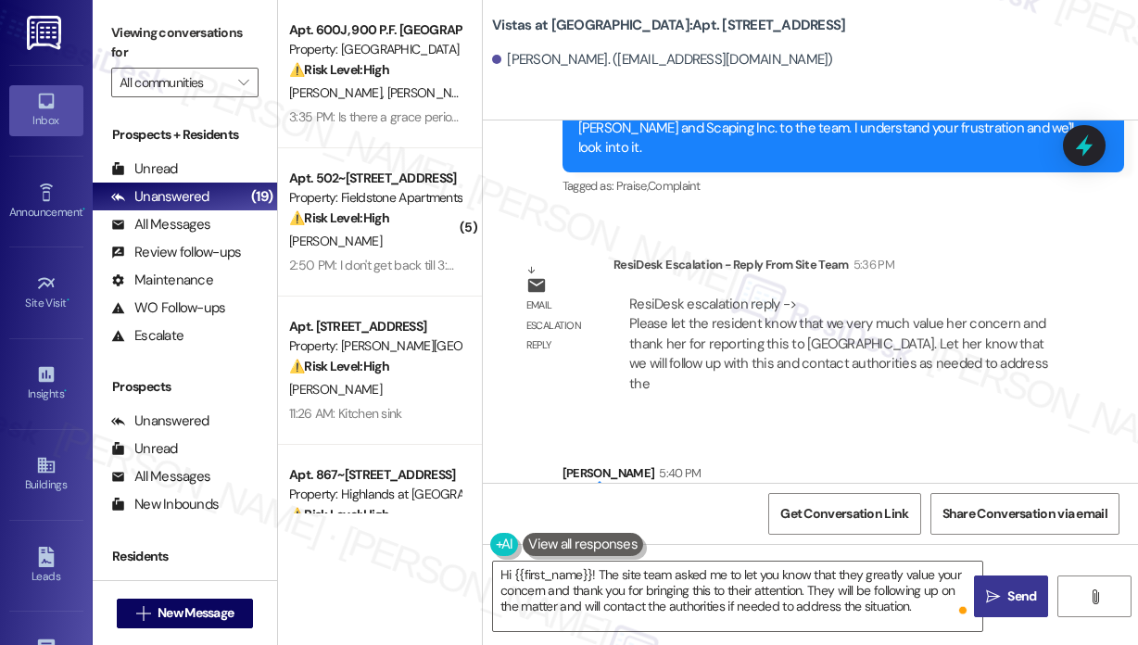
scroll to position [10029, 0]
